Goal: Information Seeking & Learning: Learn about a topic

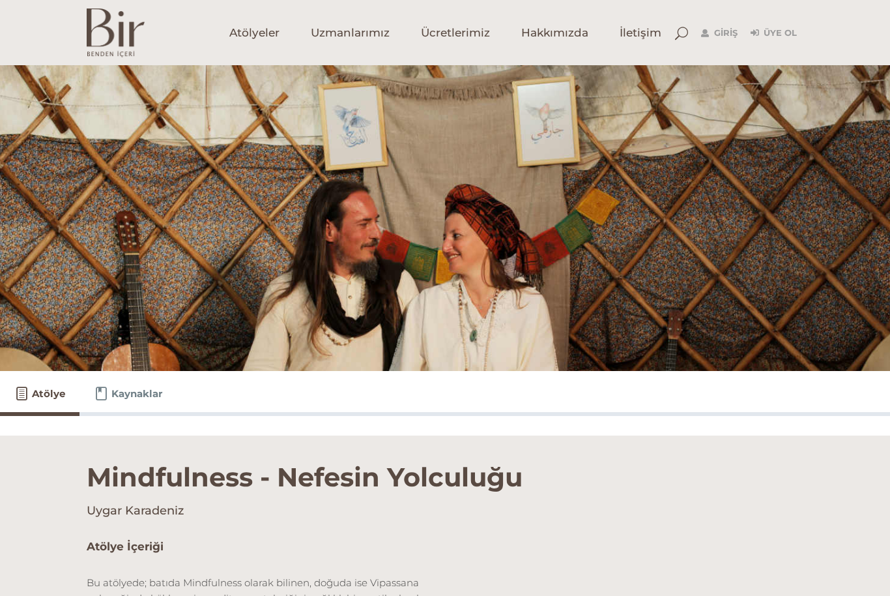
scroll to position [14, 0]
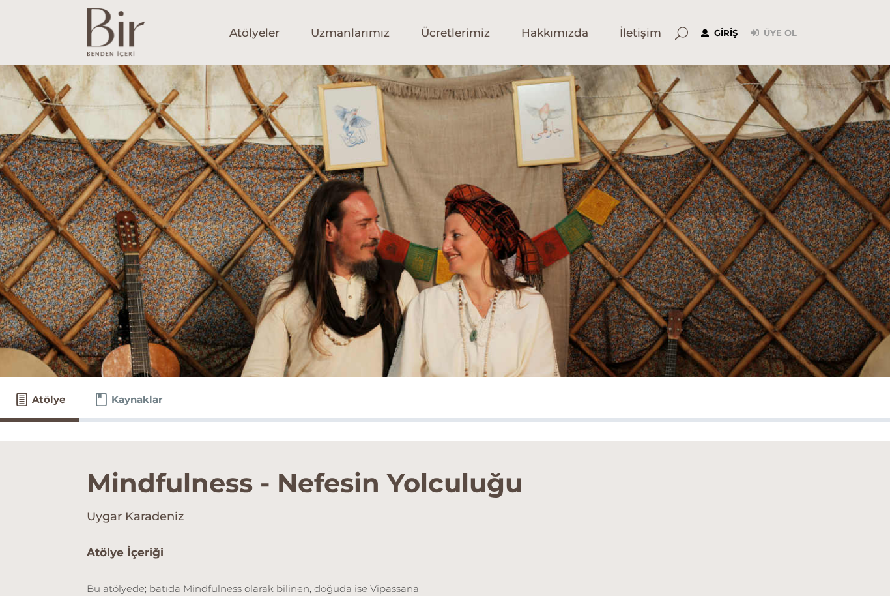
click at [713, 25] on link "Giriş" at bounding box center [719, 33] width 36 height 16
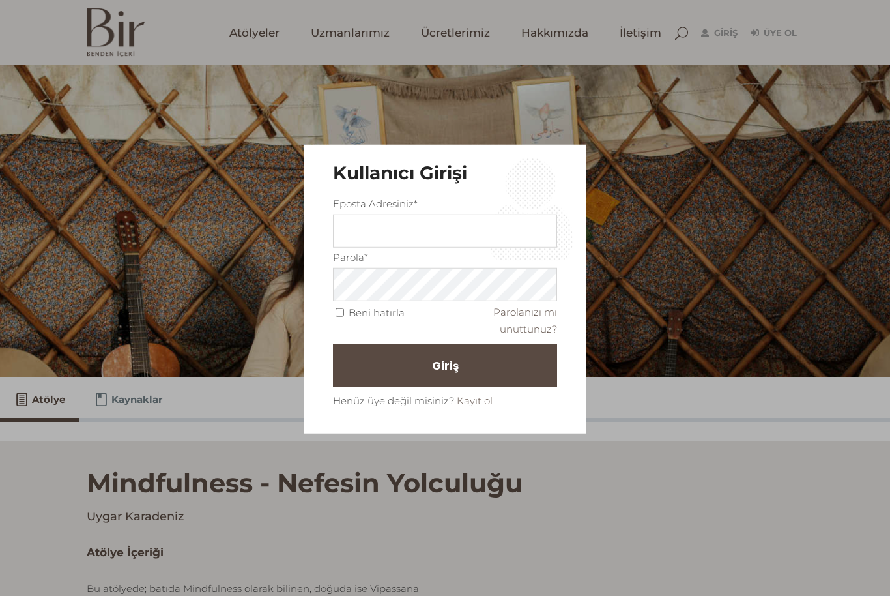
click at [393, 206] on label "Eposta Adresiniz*" at bounding box center [375, 203] width 85 height 16
click at [390, 238] on input "text" at bounding box center [445, 230] width 224 height 33
type input "Aleviremsonmez@yahoo.com"
click at [445, 364] on button "Giriş" at bounding box center [445, 364] width 224 height 43
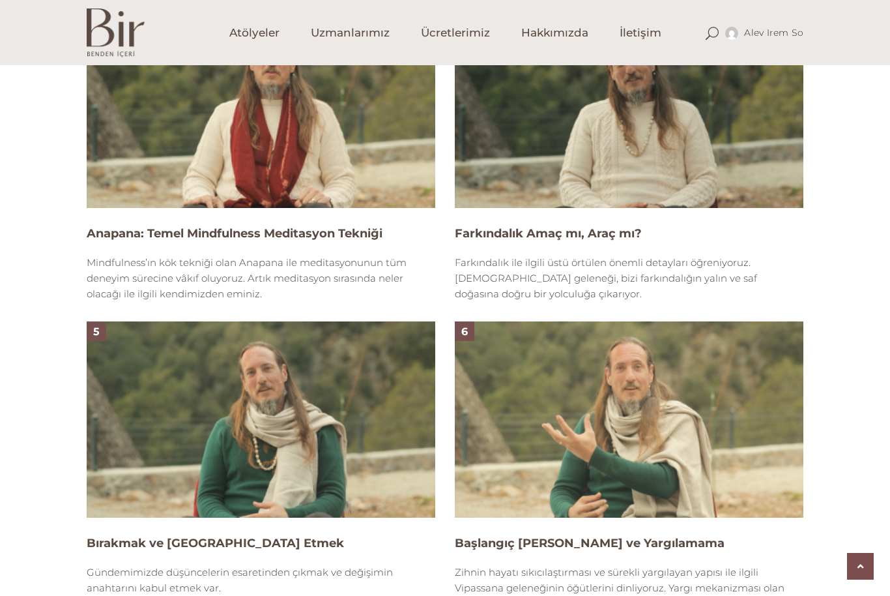
scroll to position [1289, 0]
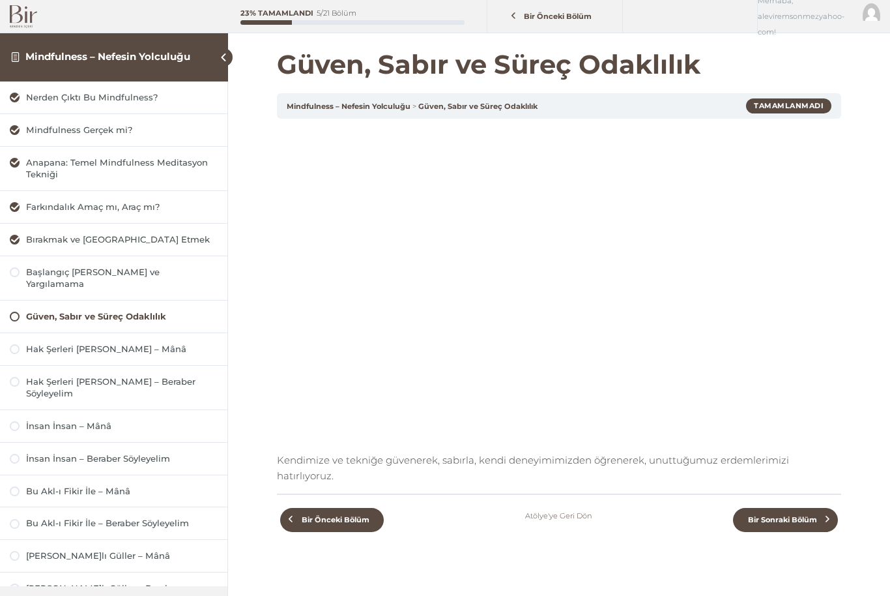
click at [807, 448] on div "Kendimize ve tekniğe güvenerek, sabırla, kendi deneyimimizden öğrenerek, unuttu…" at bounding box center [559, 305] width 564 height 355
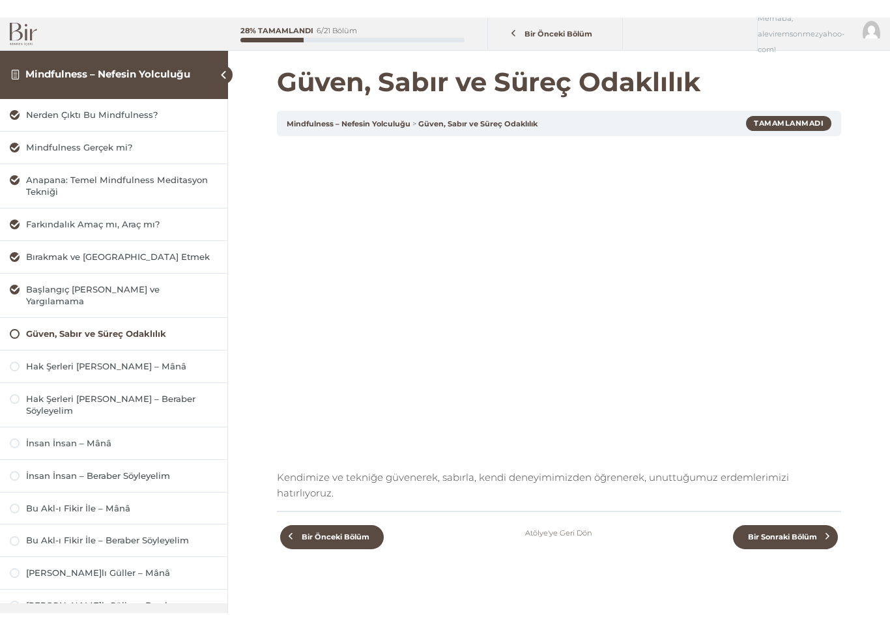
scroll to position [16, 0]
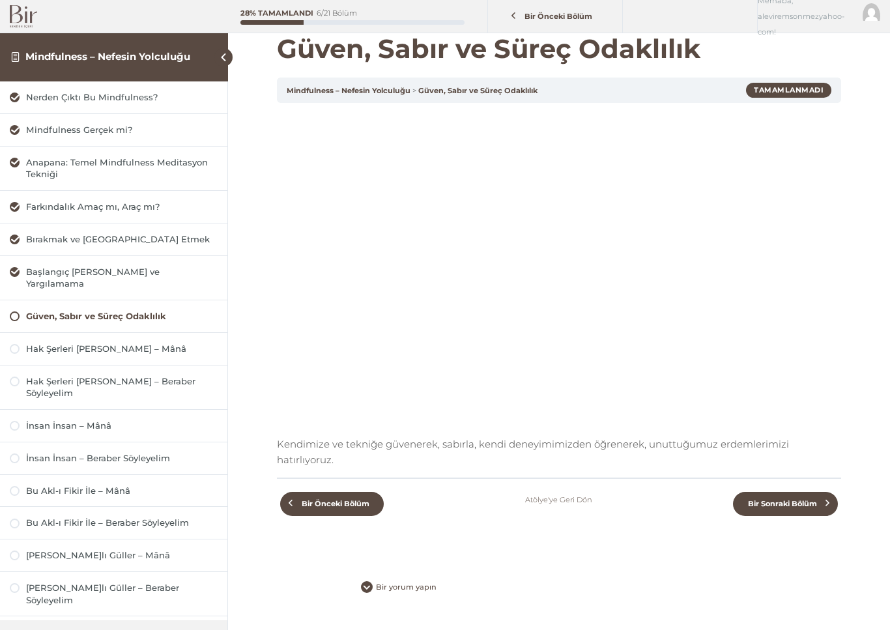
click at [62, 595] on html "Mindfulness – Nefesin Yolculuğu Nerden Çıktı Bu Mindfulness? Mindfulness Gerçek…" at bounding box center [445, 322] width 890 height 677
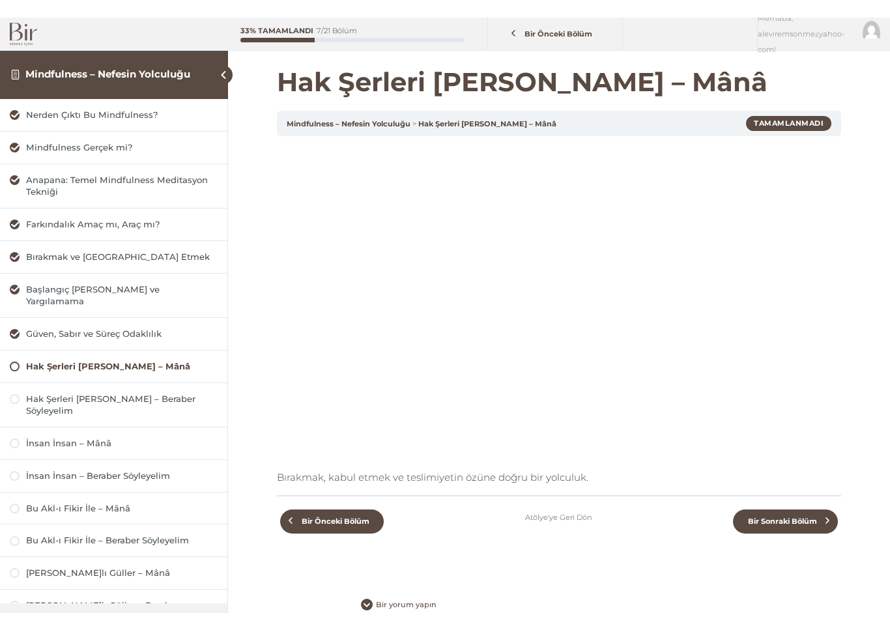
scroll to position [16, 0]
